Goal: Find contact information: Find contact information

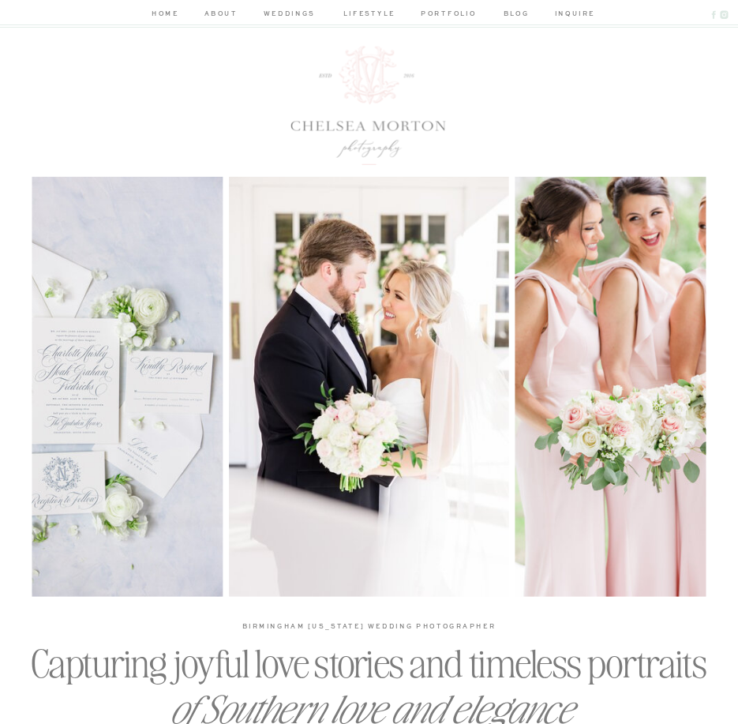
scroll to position [3, 0]
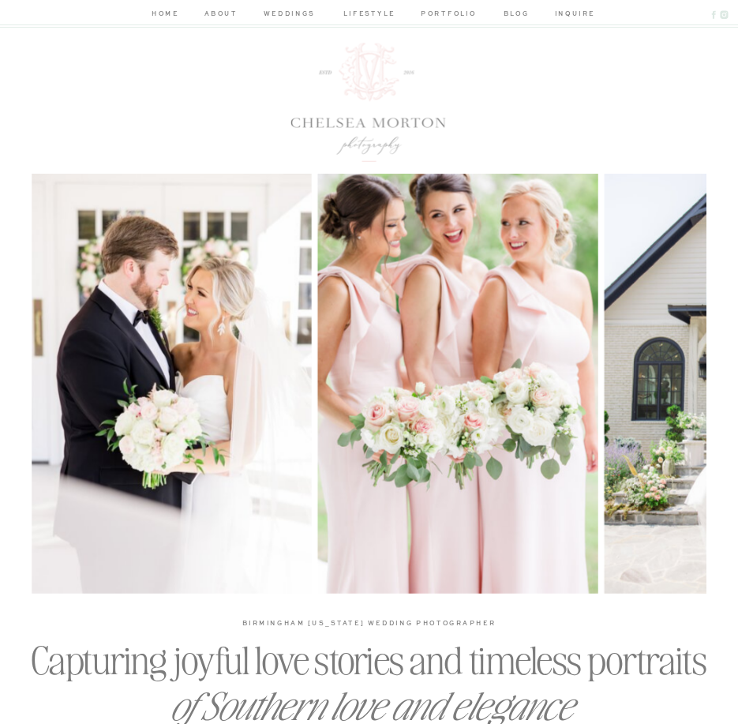
click at [566, 13] on nav "inquire" at bounding box center [572, 15] width 35 height 13
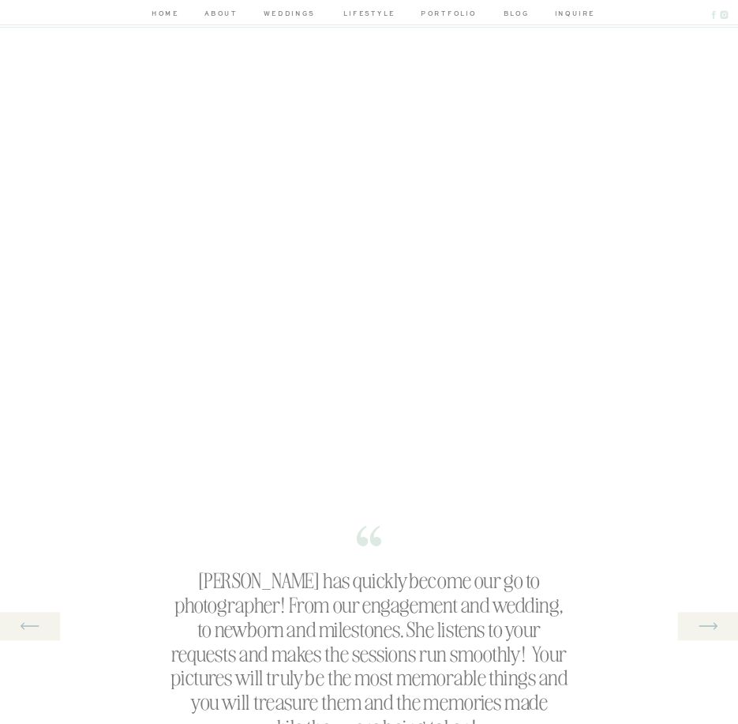
scroll to position [314, 0]
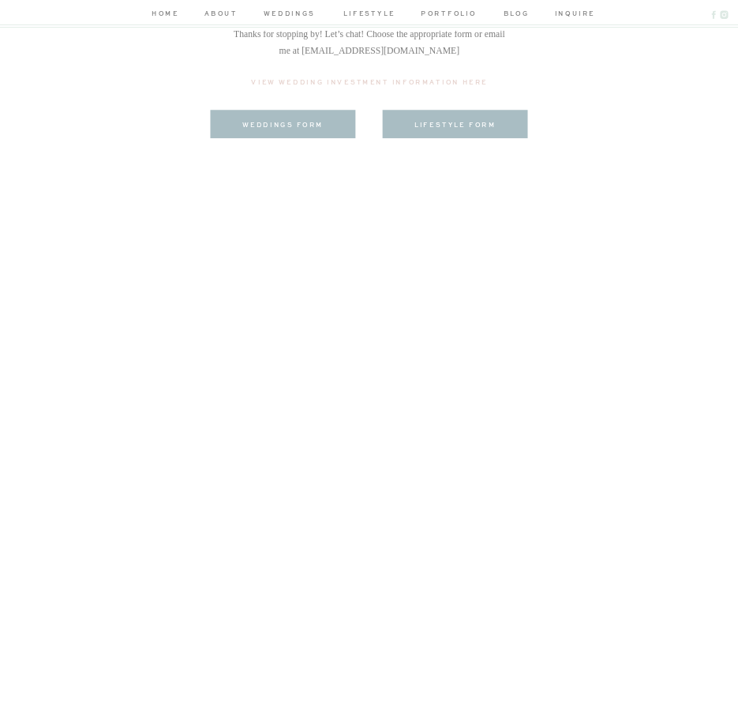
click at [215, 17] on nav "about" at bounding box center [220, 15] width 37 height 13
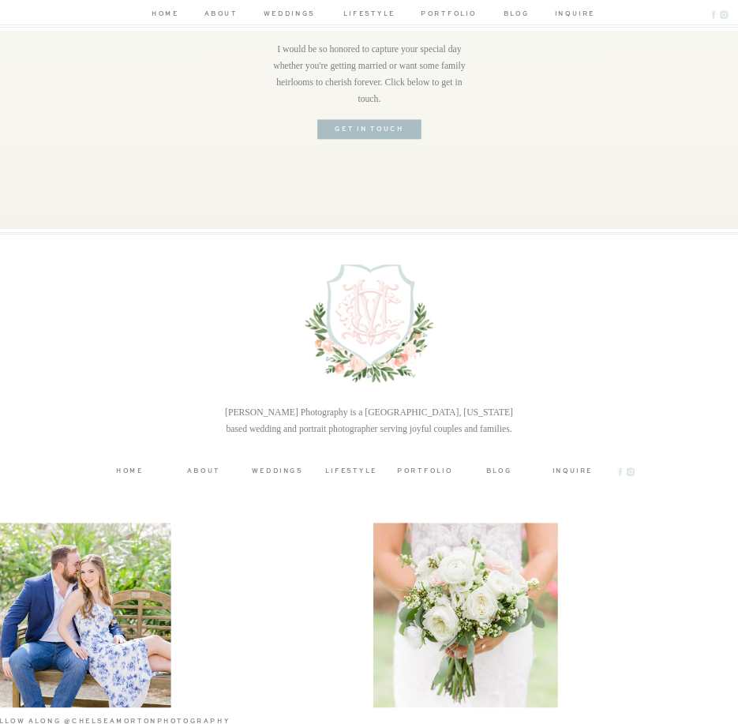
scroll to position [2998, 0]
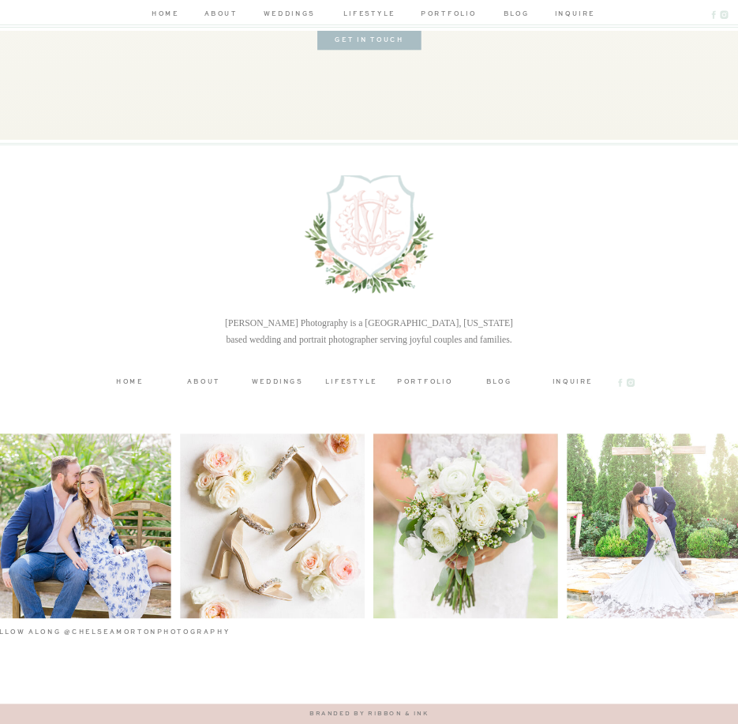
click at [568, 379] on h3 "inquire" at bounding box center [572, 381] width 55 height 9
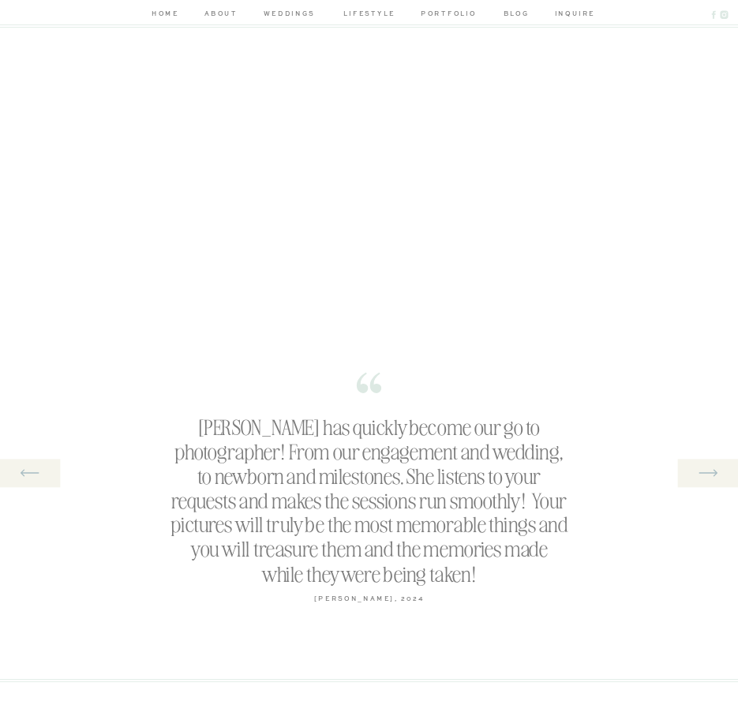
scroll to position [435, 0]
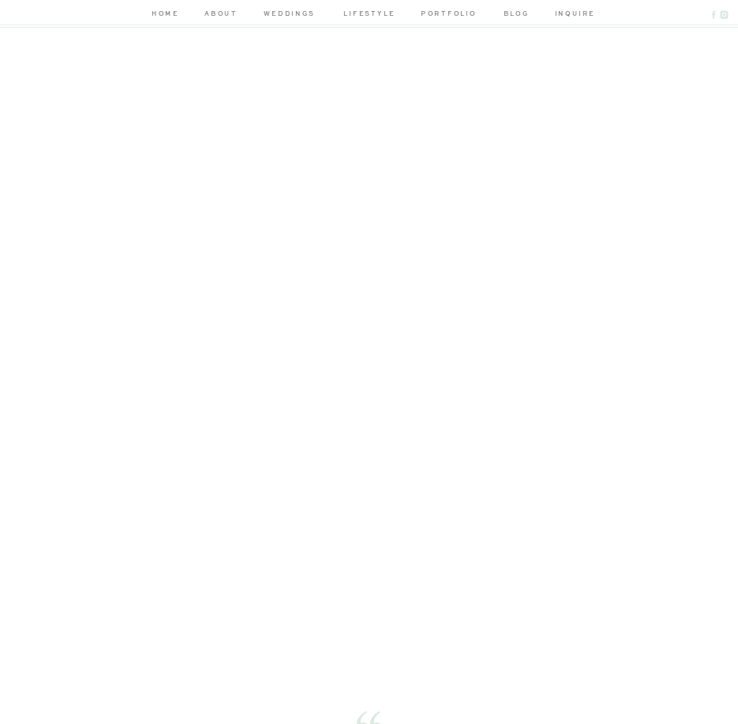
click at [157, 14] on nav "home" at bounding box center [165, 15] width 32 height 13
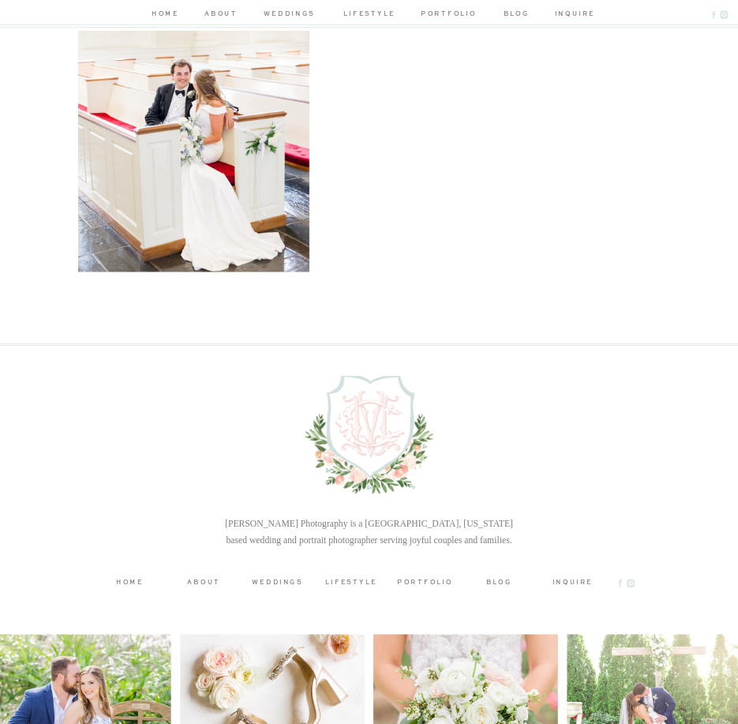
scroll to position [3897, 0]
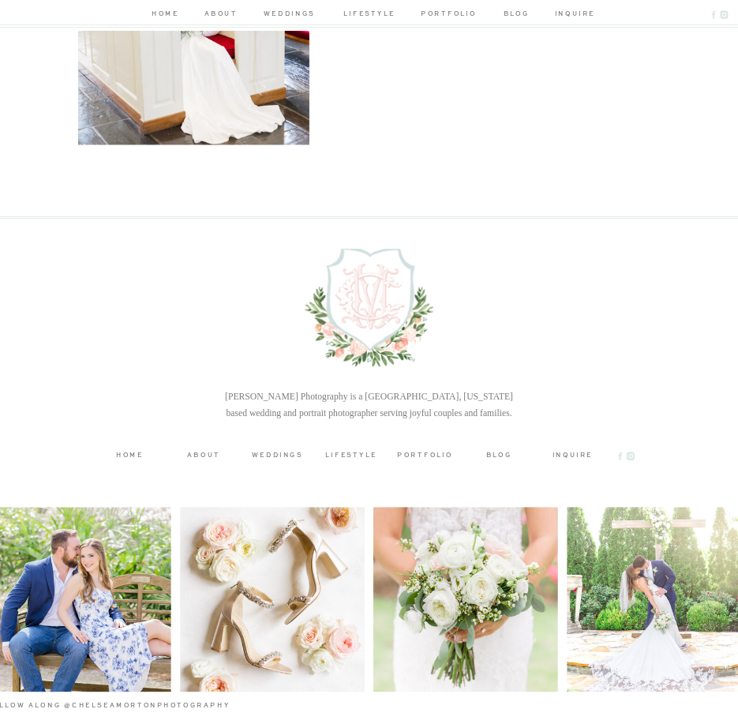
click at [573, 458] on h3 "inquire" at bounding box center [572, 454] width 55 height 9
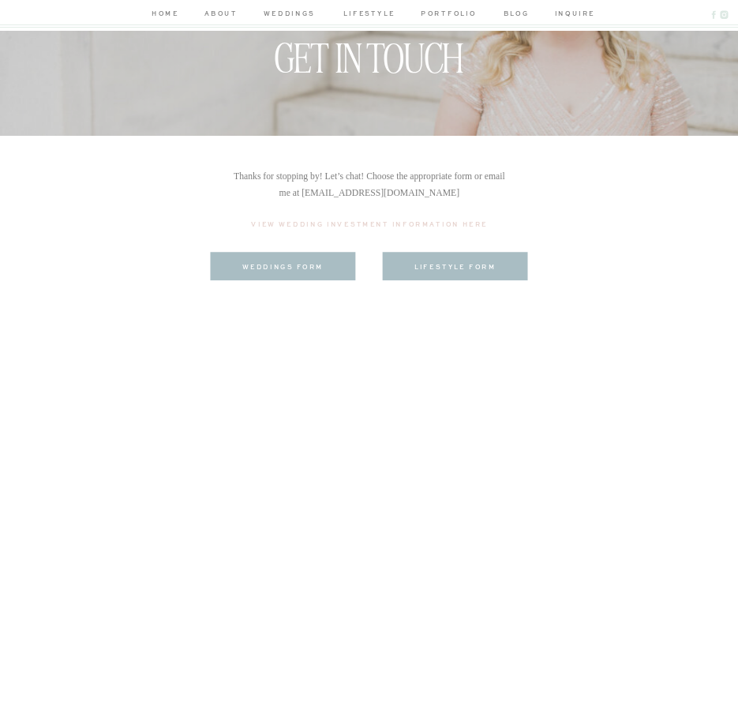
scroll to position [316, 0]
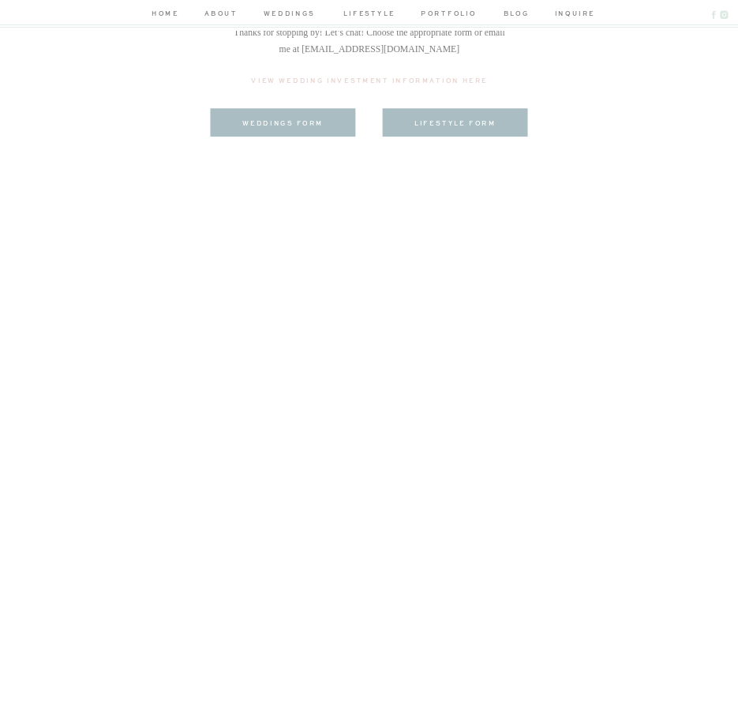
click at [219, 12] on nav "about" at bounding box center [220, 15] width 37 height 13
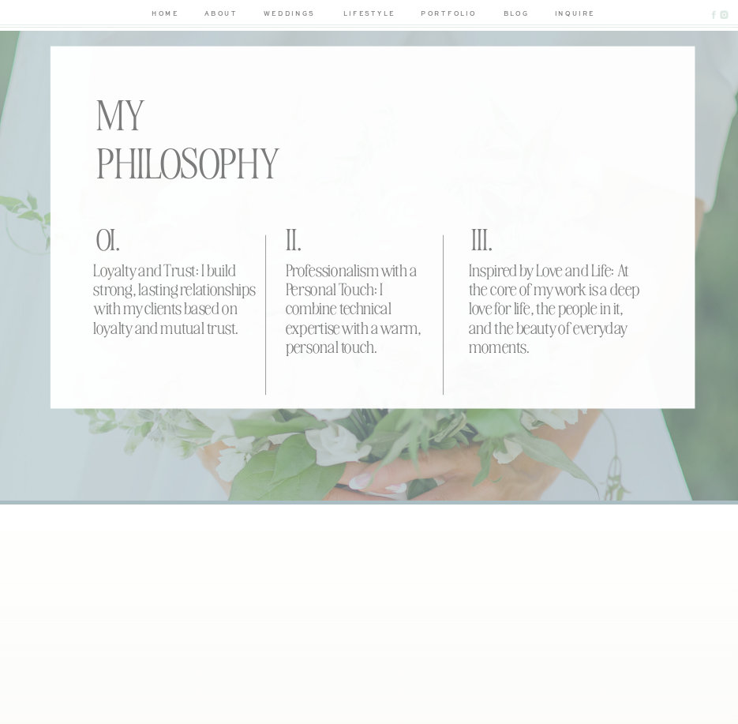
scroll to position [2390, 0]
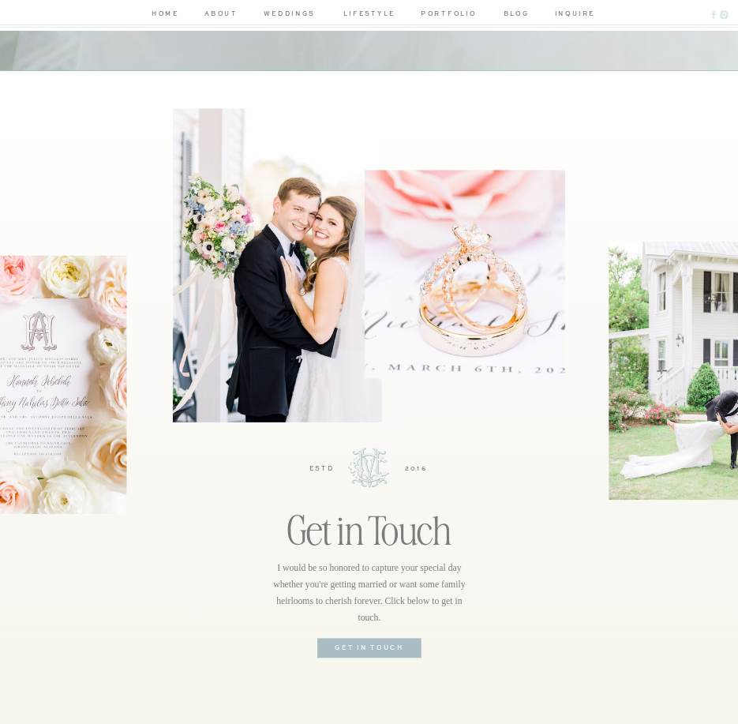
click at [562, 13] on nav "inquire" at bounding box center [572, 15] width 35 height 13
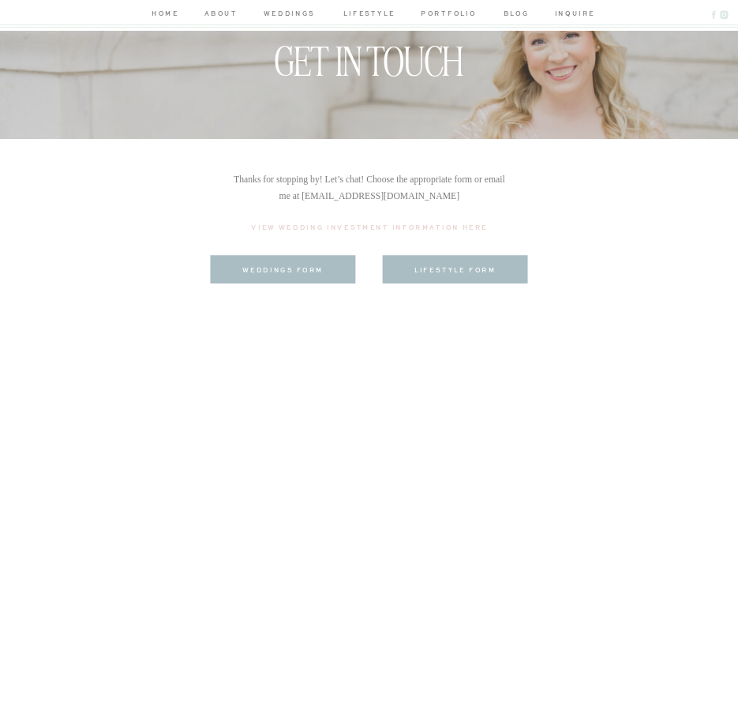
scroll to position [197, 0]
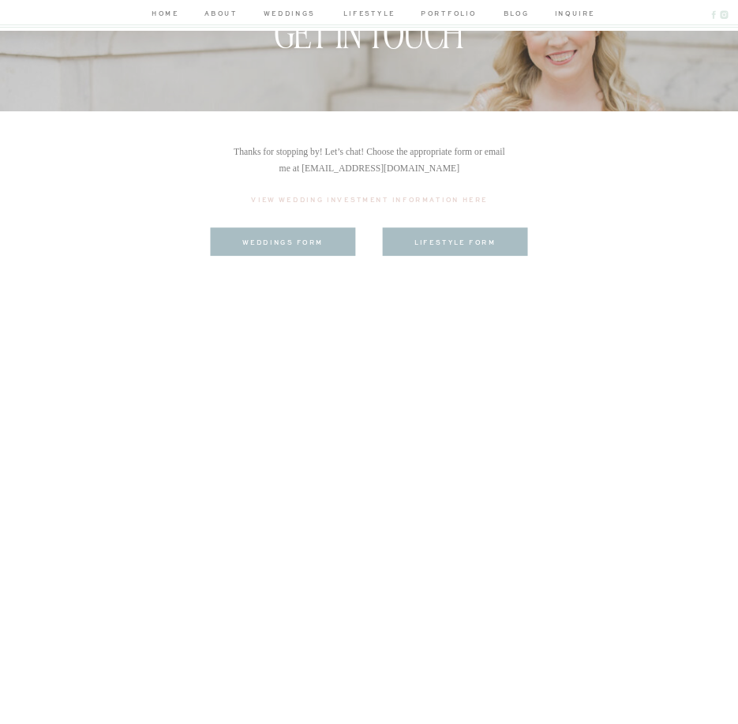
drag, startPoint x: 339, startPoint y: 168, endPoint x: 478, endPoint y: 167, distance: 139.0
click at [478, 167] on p "Thanks for stopping by! Let’s chat! Choose the appropriate form or email me at …" at bounding box center [370, 168] width 274 height 51
copy p "@[DOMAIN_NAME]"
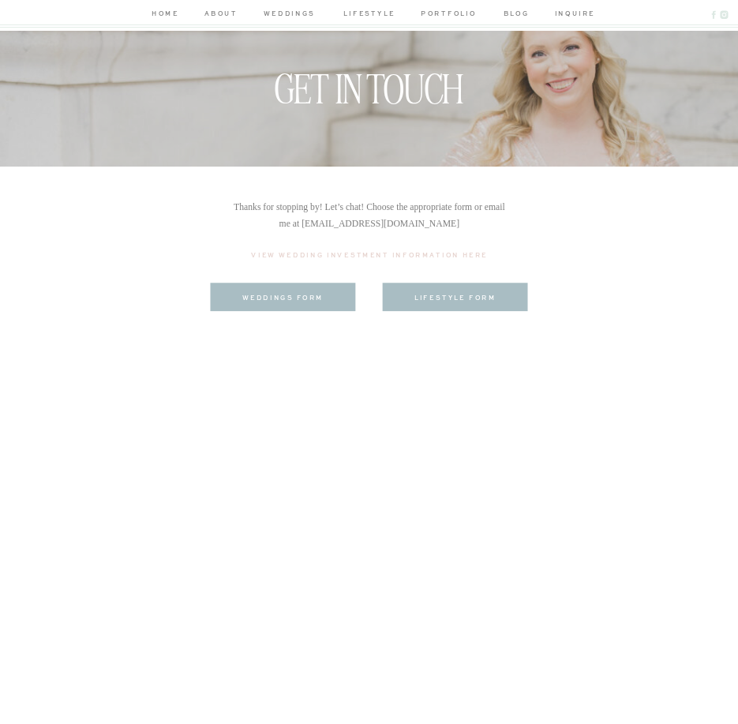
scroll to position [0, 0]
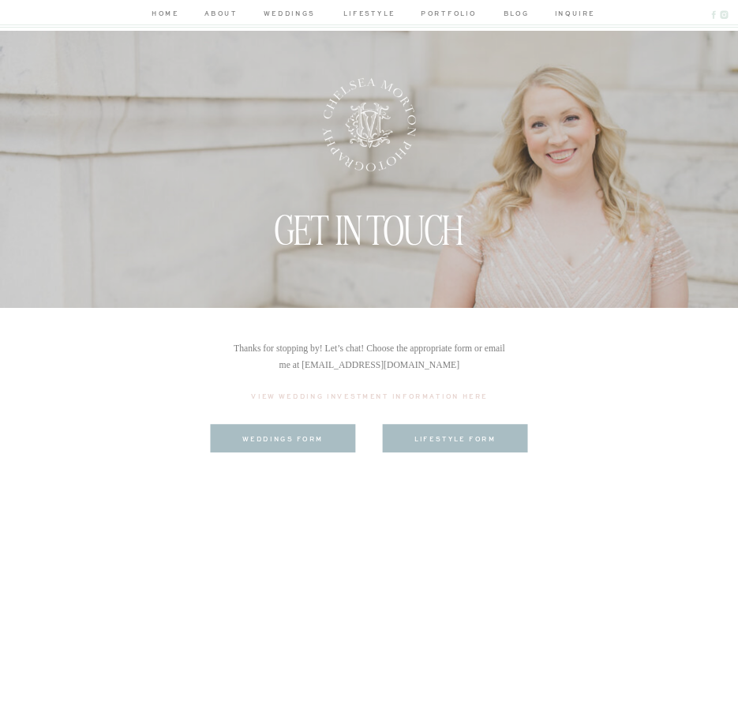
click at [164, 12] on nav "home" at bounding box center [165, 15] width 32 height 13
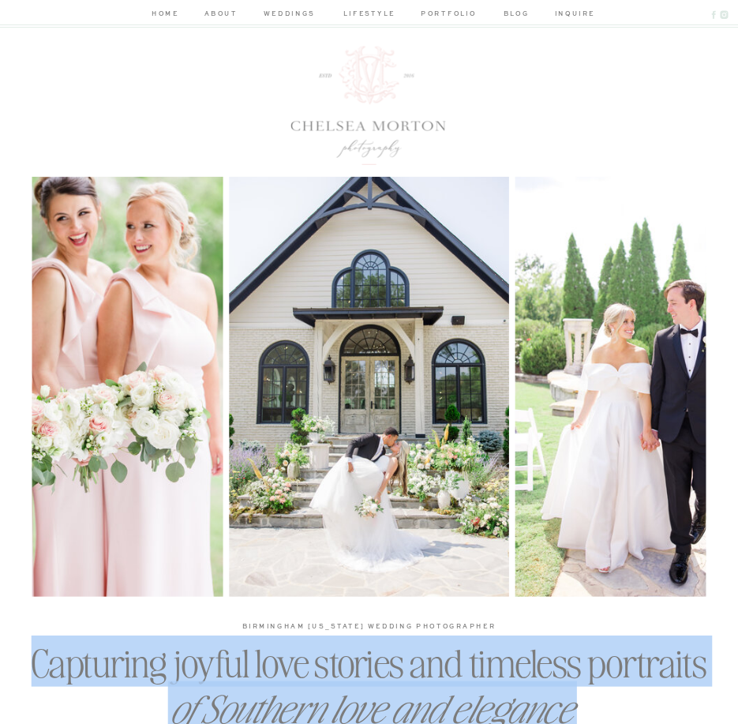
drag, startPoint x: 287, startPoint y: 125, endPoint x: 311, endPoint y: 120, distance: 24.9
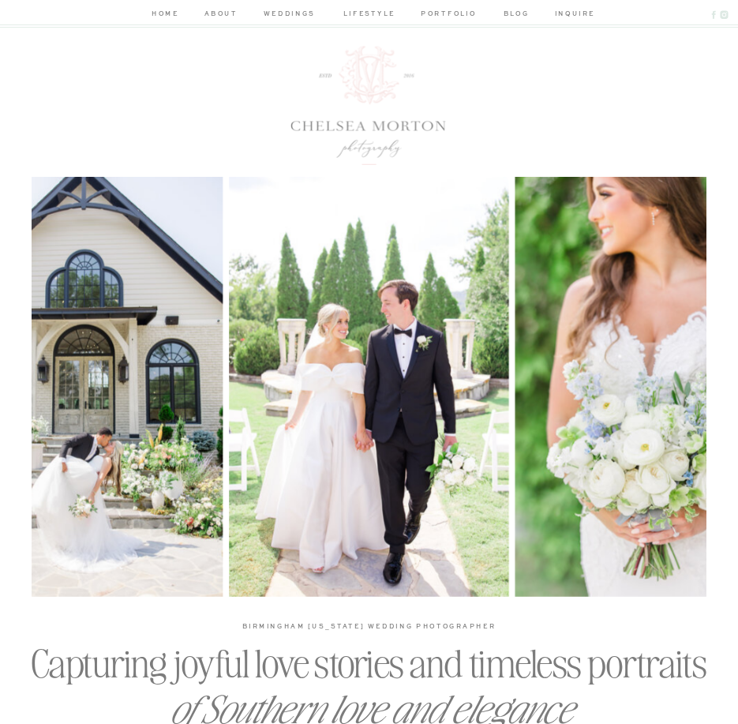
click at [301, 122] on div at bounding box center [369, 105] width 156 height 118
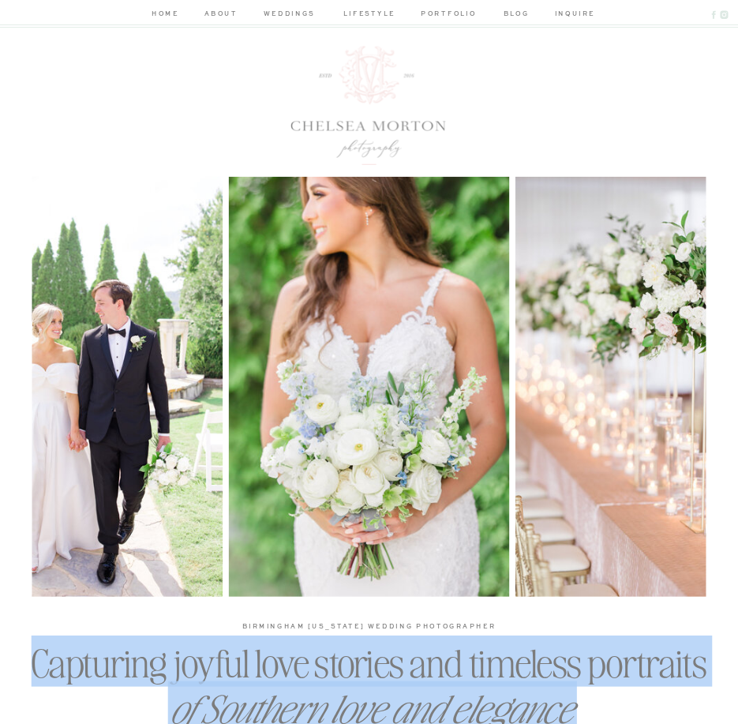
click at [292, 125] on div at bounding box center [369, 105] width 156 height 118
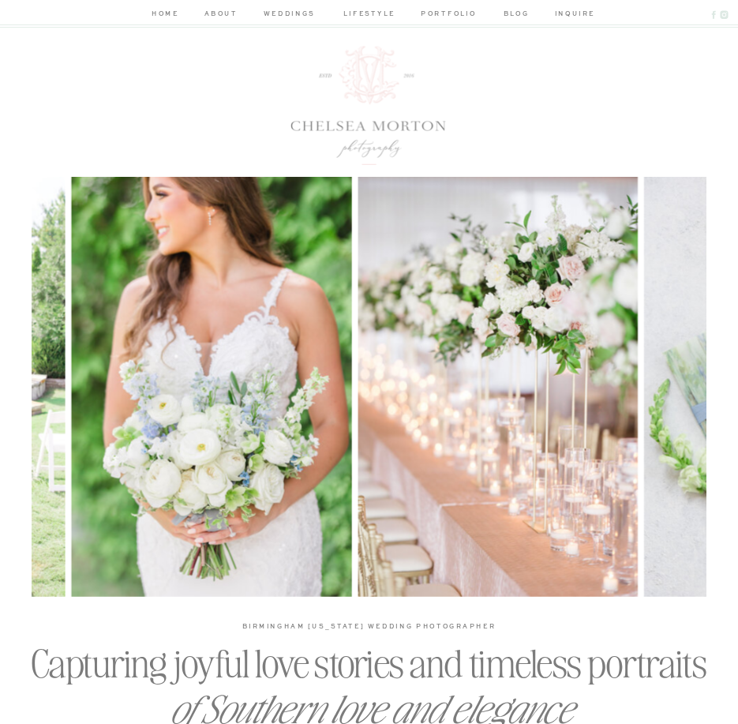
click at [292, 125] on div at bounding box center [369, 105] width 156 height 118
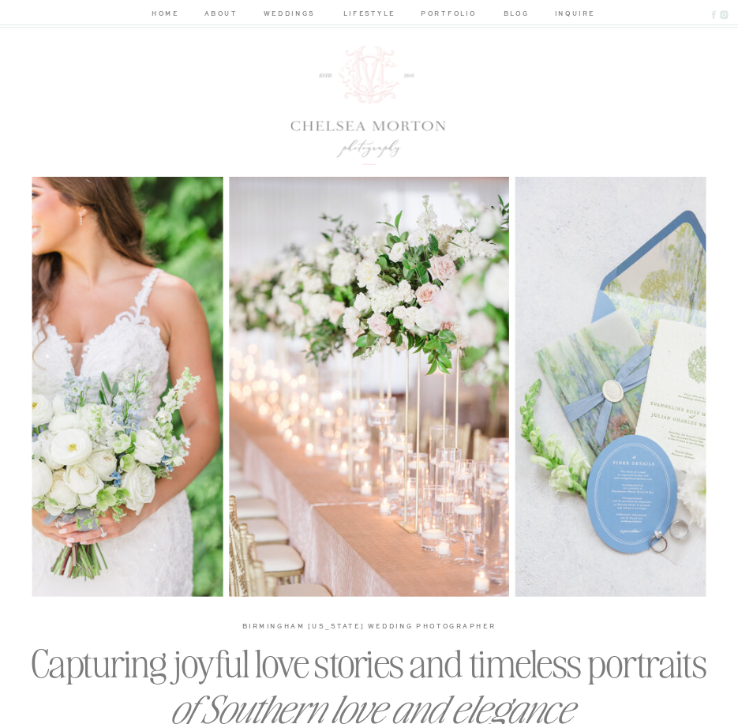
drag, startPoint x: 292, startPoint y: 125, endPoint x: 324, endPoint y: 129, distance: 31.8
click at [326, 129] on div at bounding box center [369, 105] width 156 height 118
click at [306, 125] on div at bounding box center [369, 105] width 156 height 118
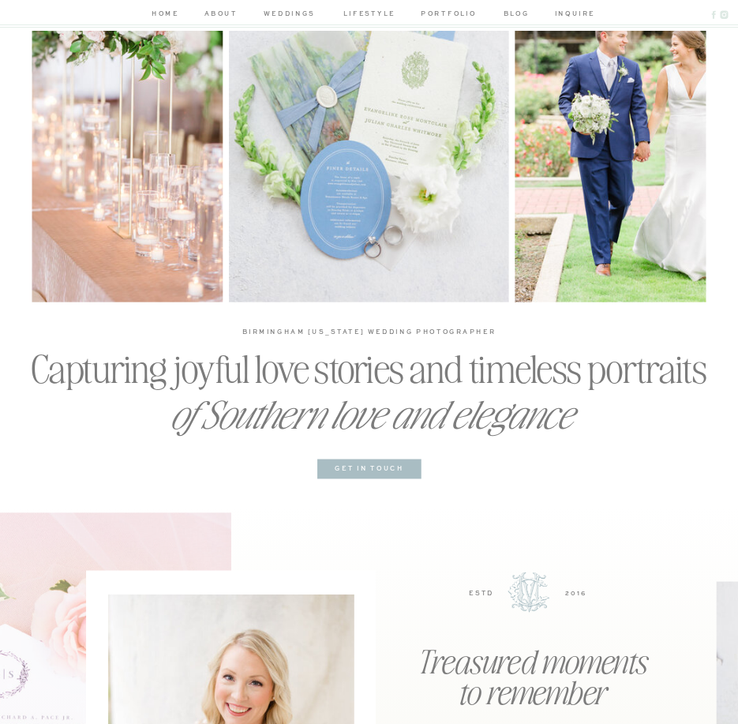
scroll to position [419, 0]
